Goal: Information Seeking & Learning: Learn about a topic

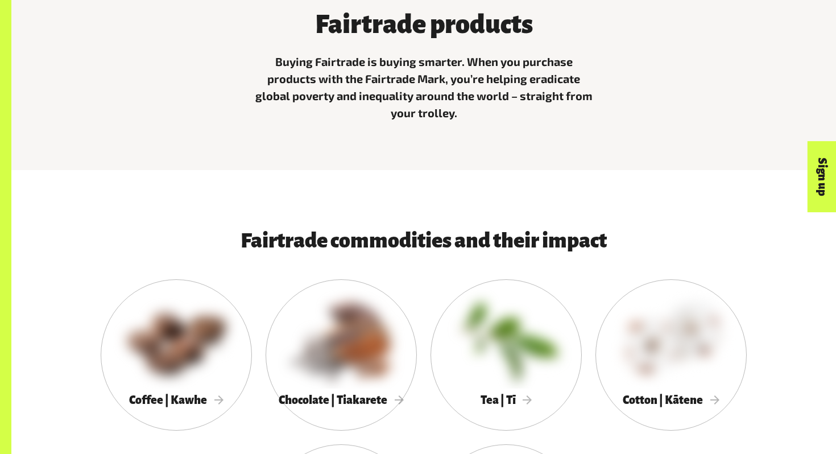
scroll to position [457, 0]
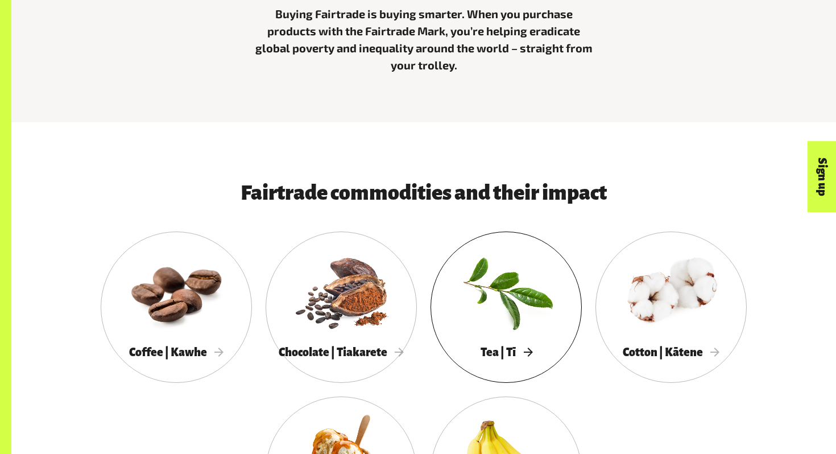
click at [513, 320] on div at bounding box center [506, 291] width 151 height 98
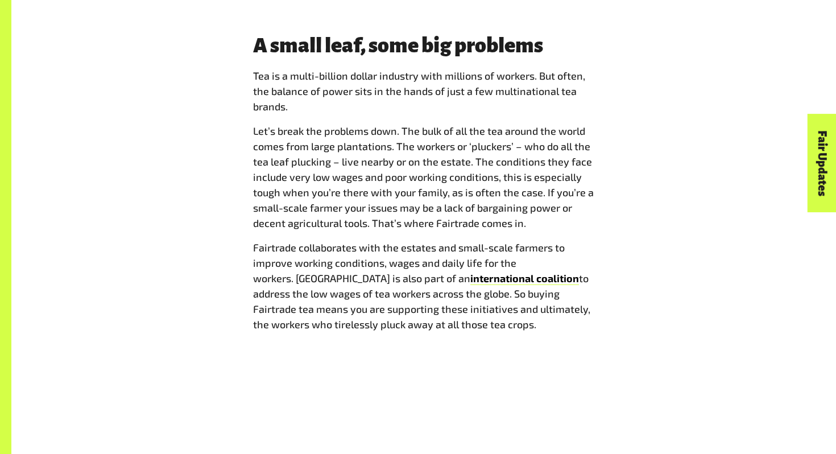
scroll to position [888, 0]
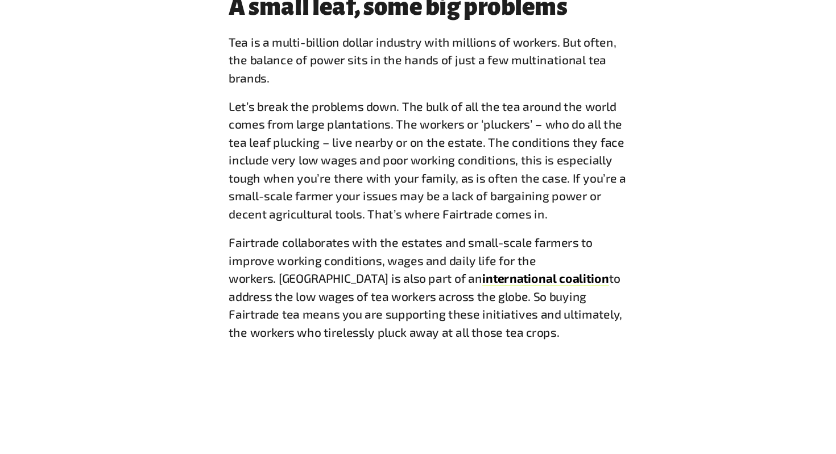
click at [302, 185] on p "Let’s break the problems down. The bulk of all the tea around the world comes f…" at bounding box center [423, 175] width 341 height 108
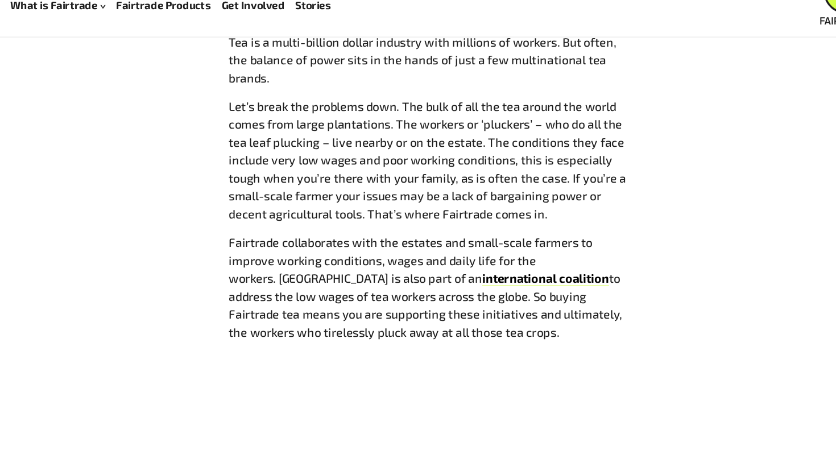
click at [243, 141] on div "A small leaf, some big problems Tea is a multi-billion dollar industry with mil…" at bounding box center [424, 184] width 710 height 307
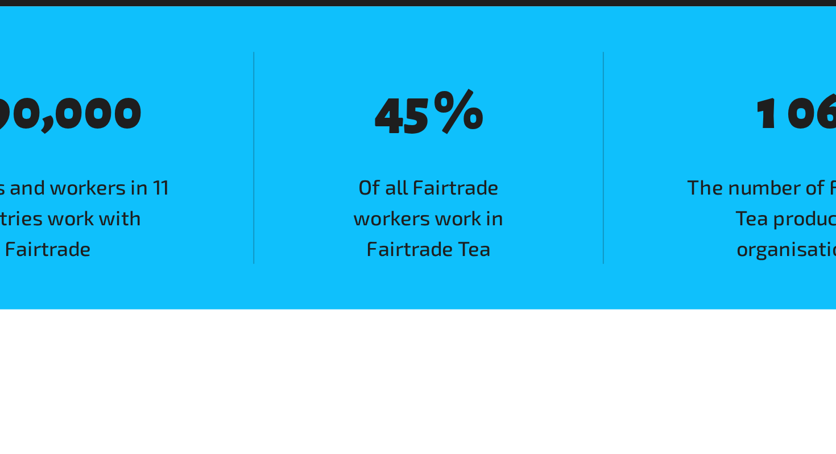
scroll to position [1210, 0]
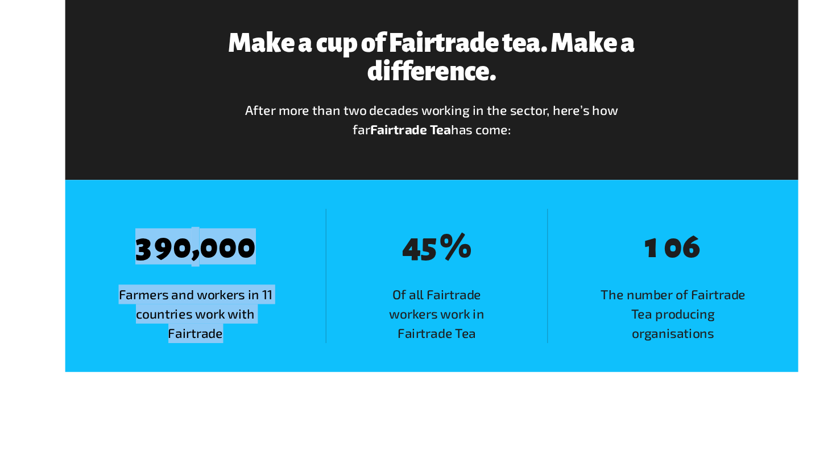
drag, startPoint x: 143, startPoint y: 279, endPoint x: 277, endPoint y: 373, distance: 162.6
click at [275, 373] on div "8 3 8 9 8 0 , 8 0 8 0 8 0 Farmers and workers in 11 countries work with Fairtra…" at bounding box center [424, 306] width 578 height 151
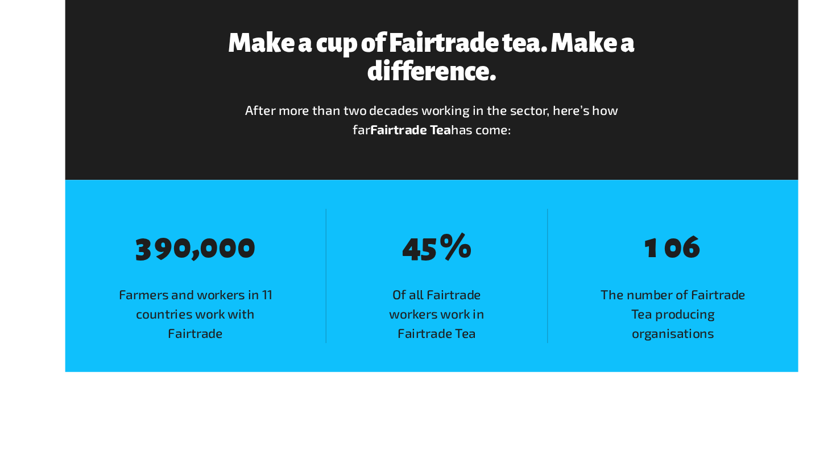
click at [277, 373] on div "8 3 8 9 8 0 , 8 0 8 0 8 0 Farmers and workers in 11 countries work with Fairtra…" at bounding box center [424, 306] width 578 height 151
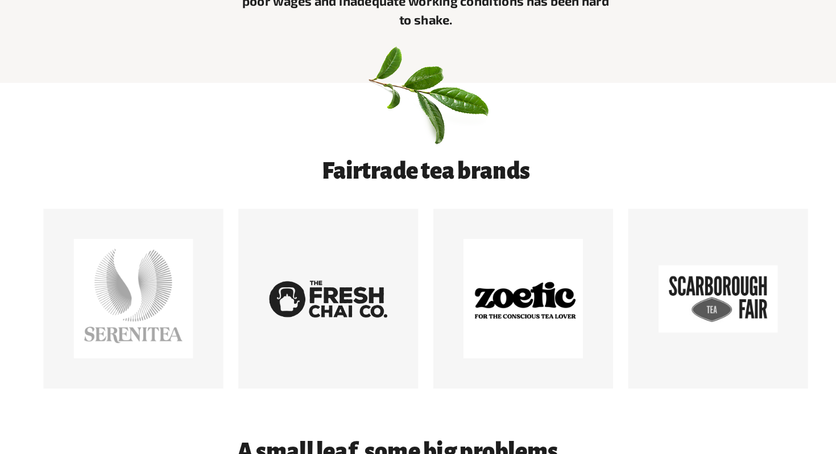
scroll to position [511, 0]
